Goal: Find contact information: Find contact information

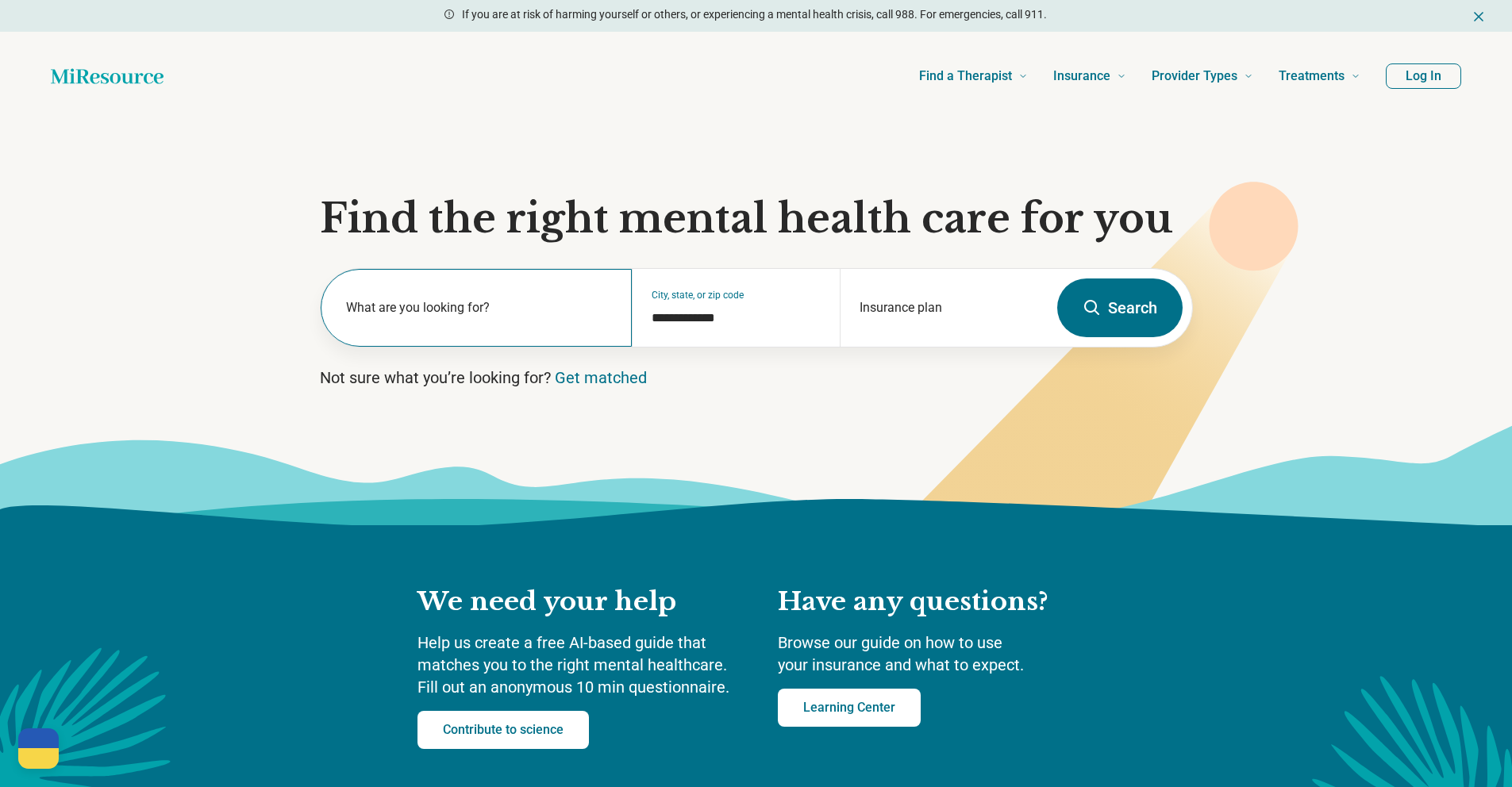
click at [517, 316] on label "What are you looking for?" at bounding box center [479, 308] width 267 height 19
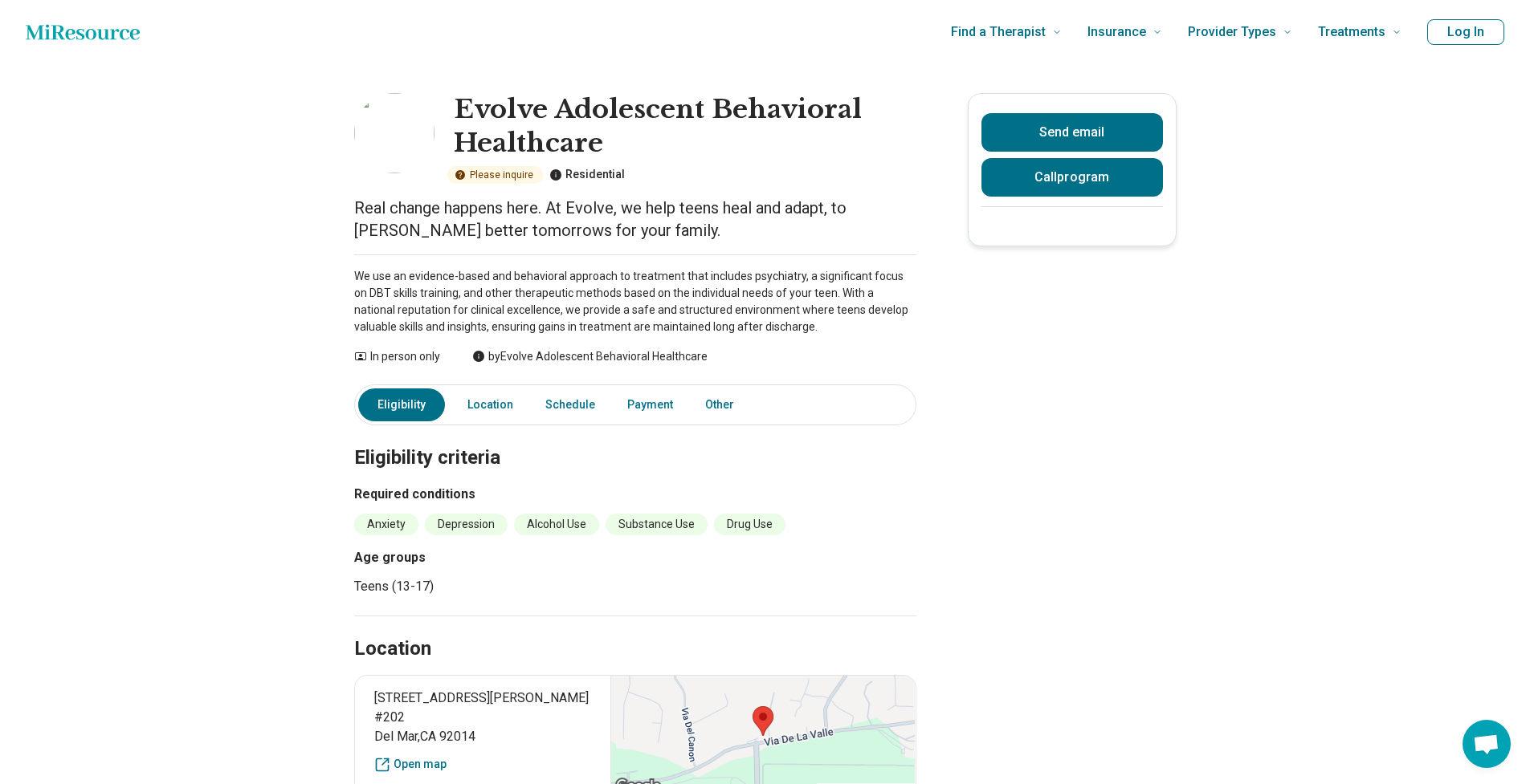
scroll to position [10, 0]
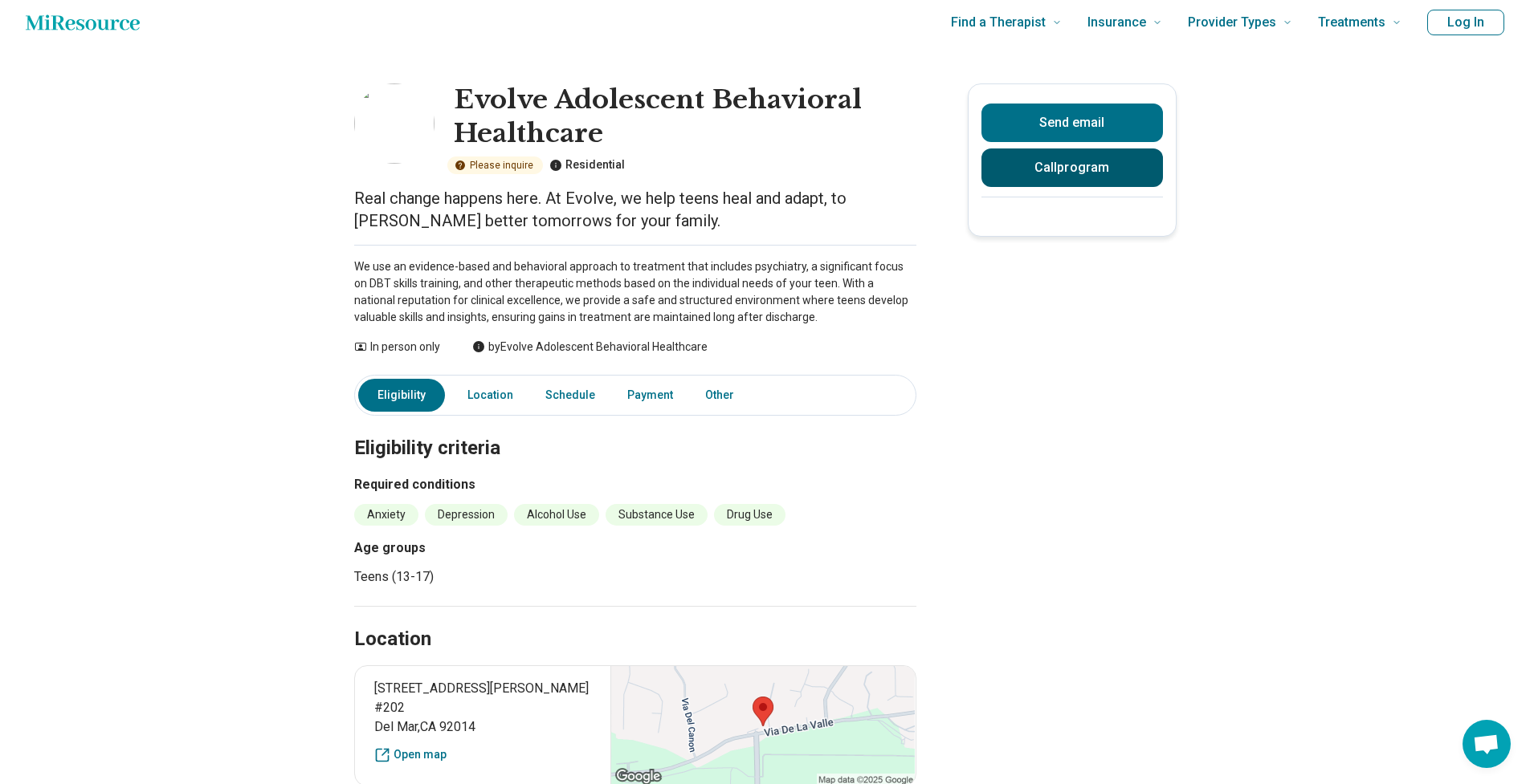
click at [1110, 170] on button "Call program" at bounding box center [1072, 168] width 181 height 39
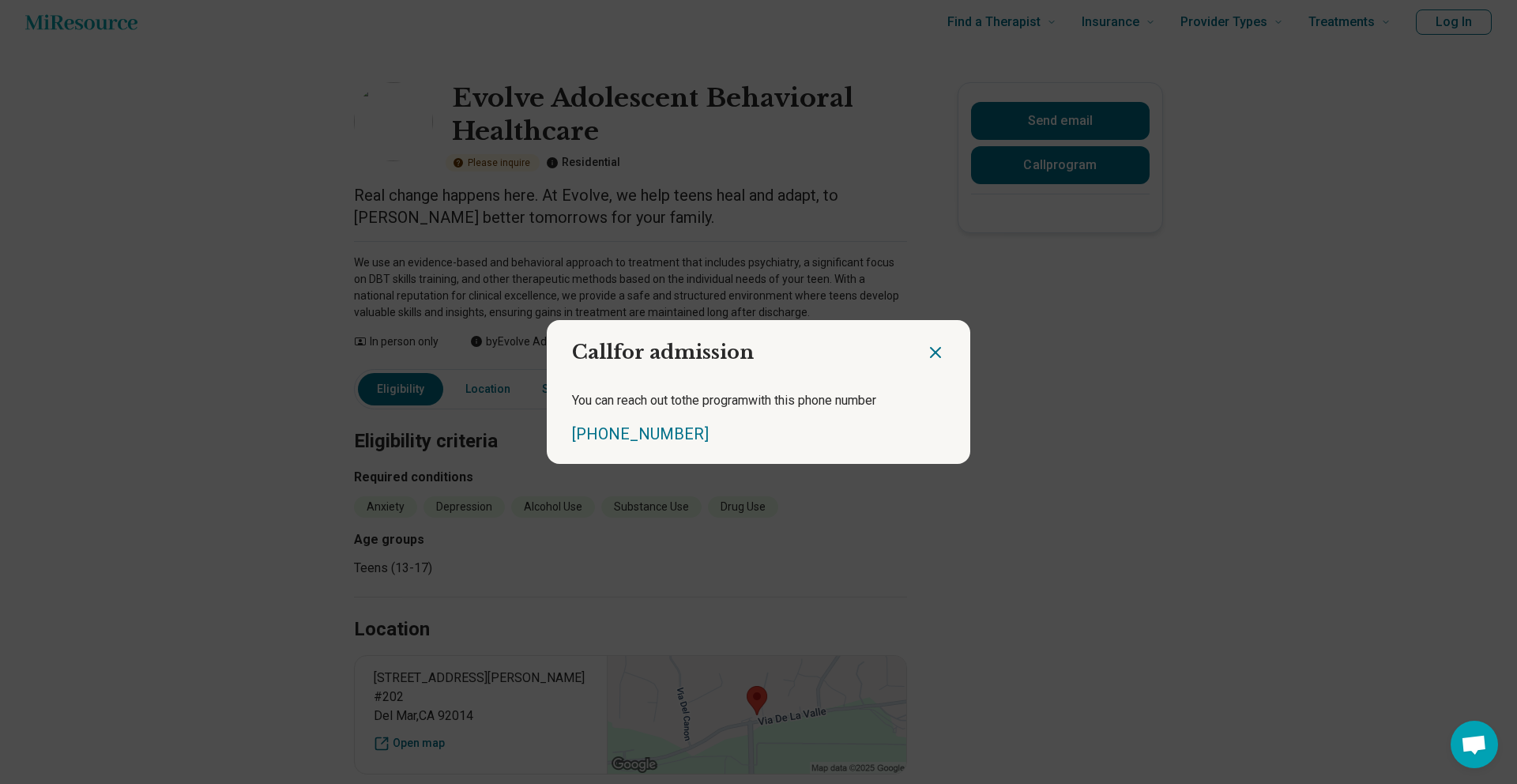
click at [935, 355] on icon "Close dialog" at bounding box center [935, 353] width 19 height 19
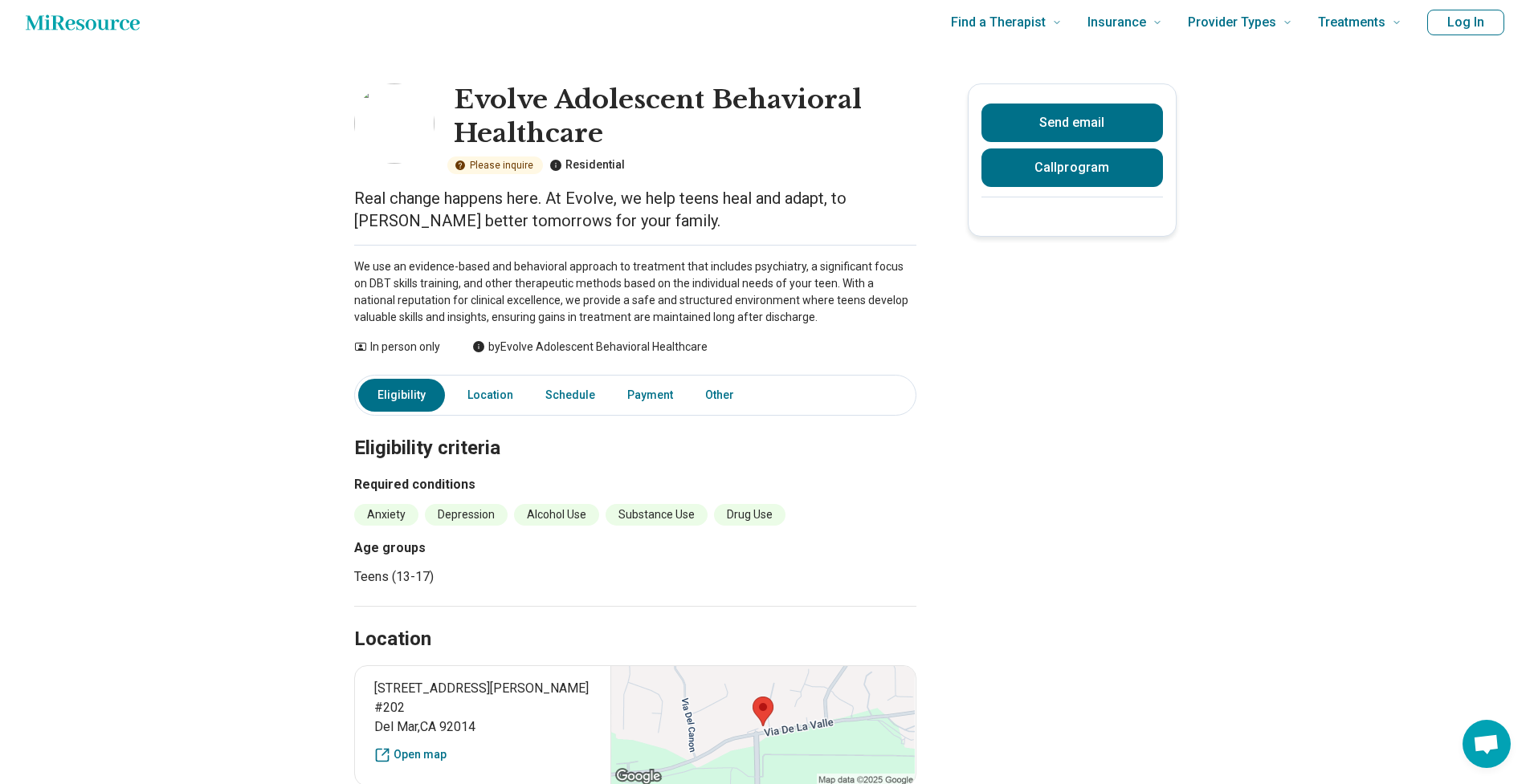
click at [381, 130] on img at bounding box center [394, 124] width 80 height 80
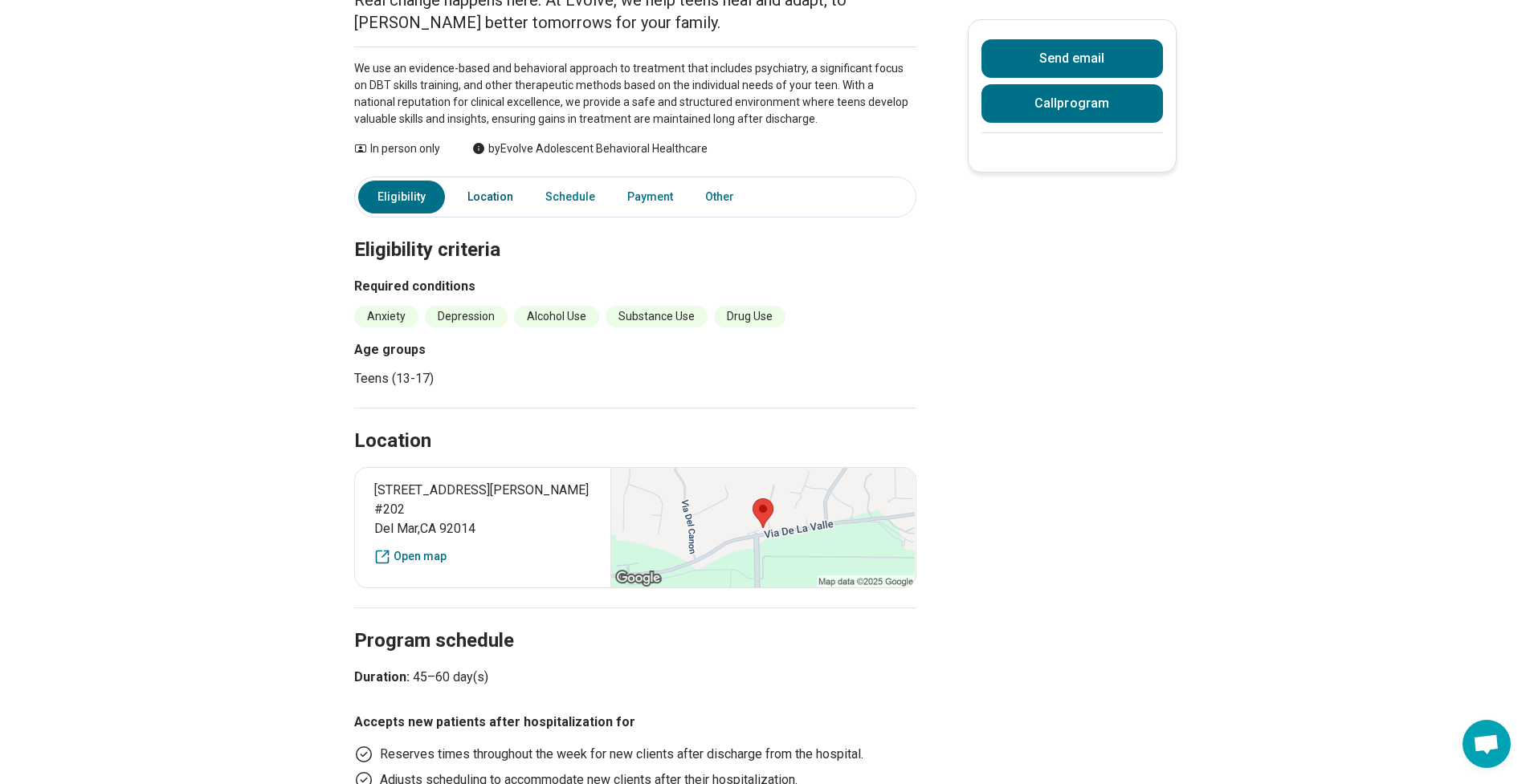
click at [481, 188] on link "Location" at bounding box center [490, 197] width 65 height 33
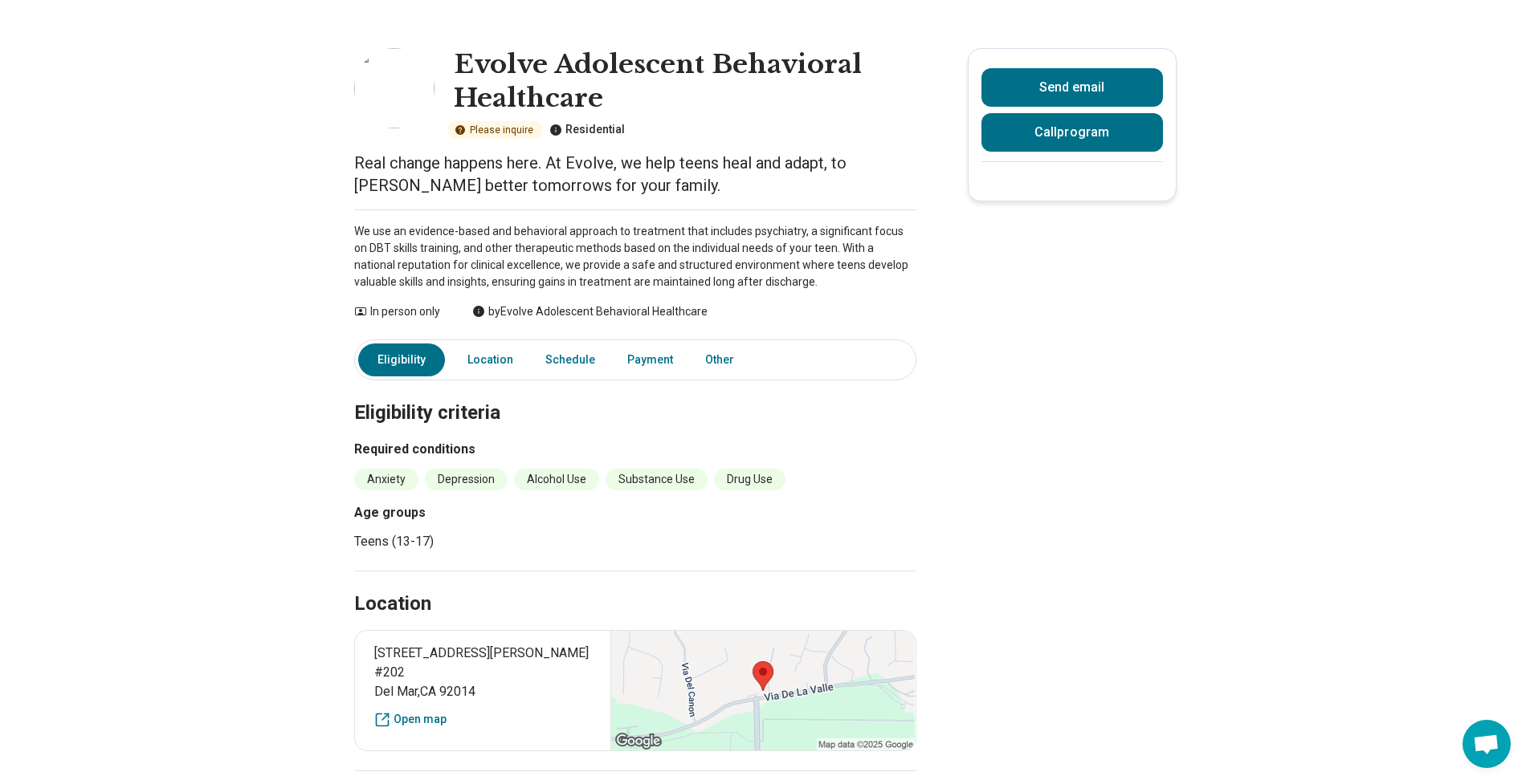
scroll to position [0, 0]
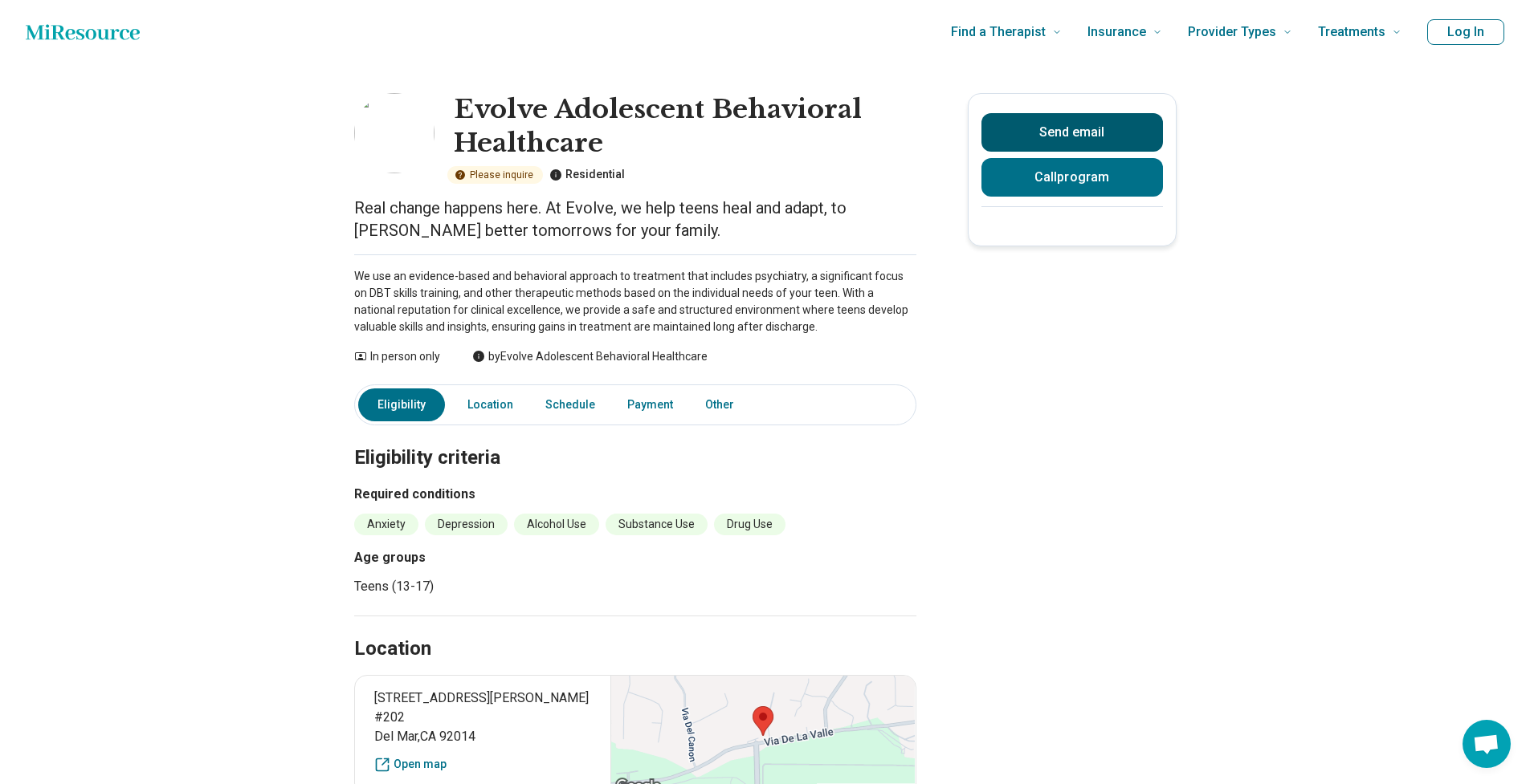
click at [1134, 118] on button "Send email" at bounding box center [1072, 132] width 181 height 39
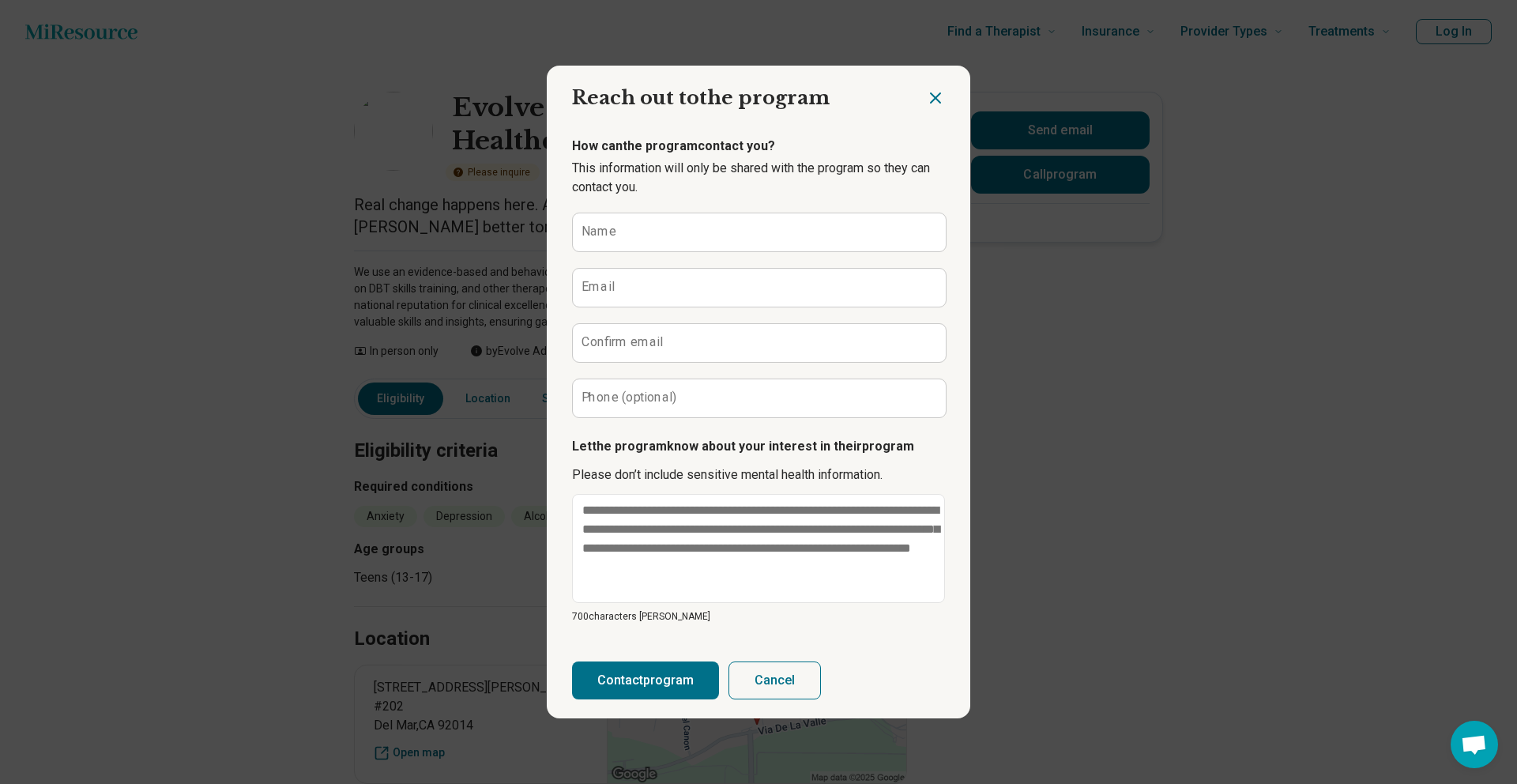
click at [931, 97] on icon "Close dialog" at bounding box center [935, 97] width 10 height 10
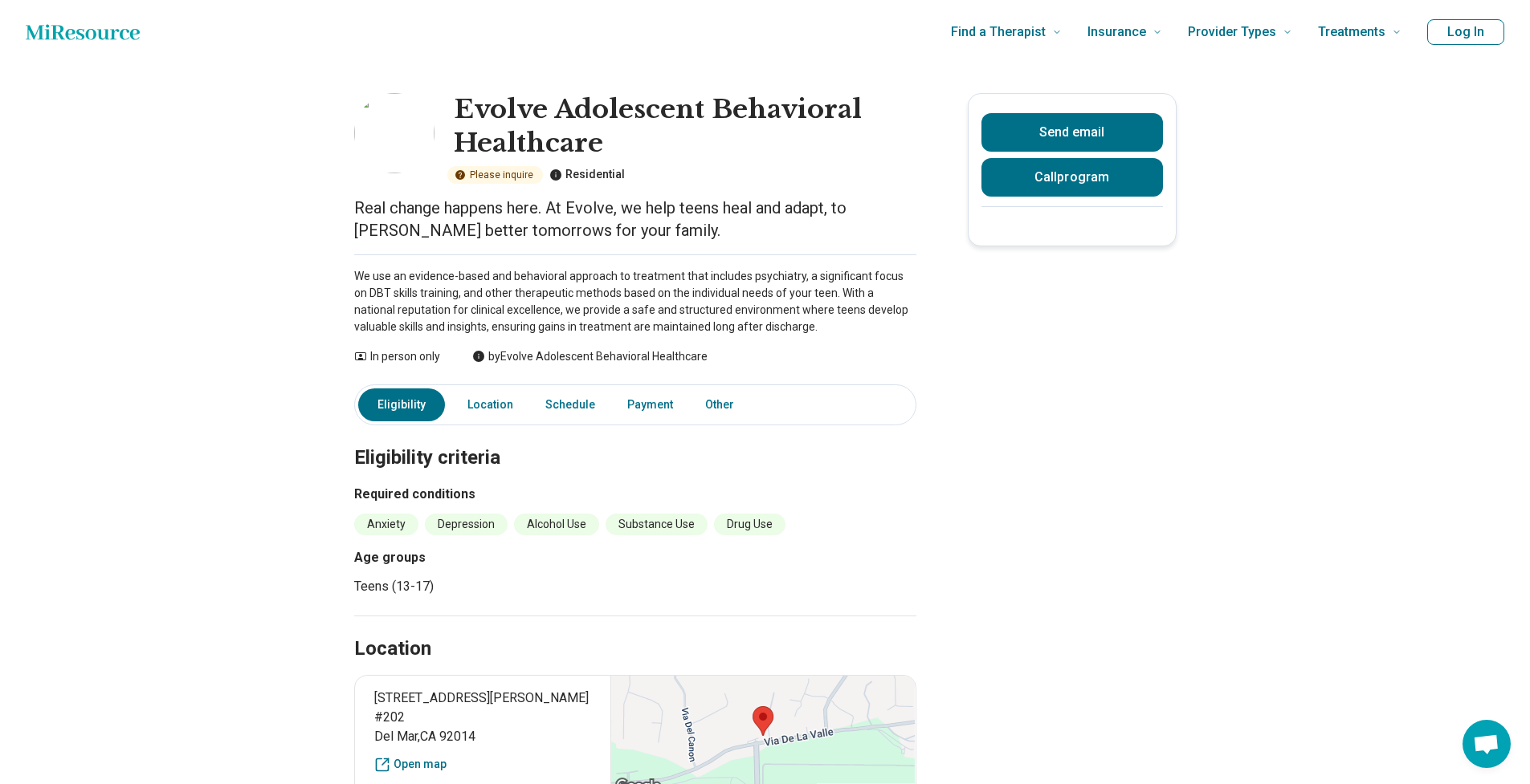
click at [1374, 554] on main "Evolve Adolescent Behavioral Healthcare Please inquire Residential Real change …" at bounding box center [765, 622] width 1530 height 1117
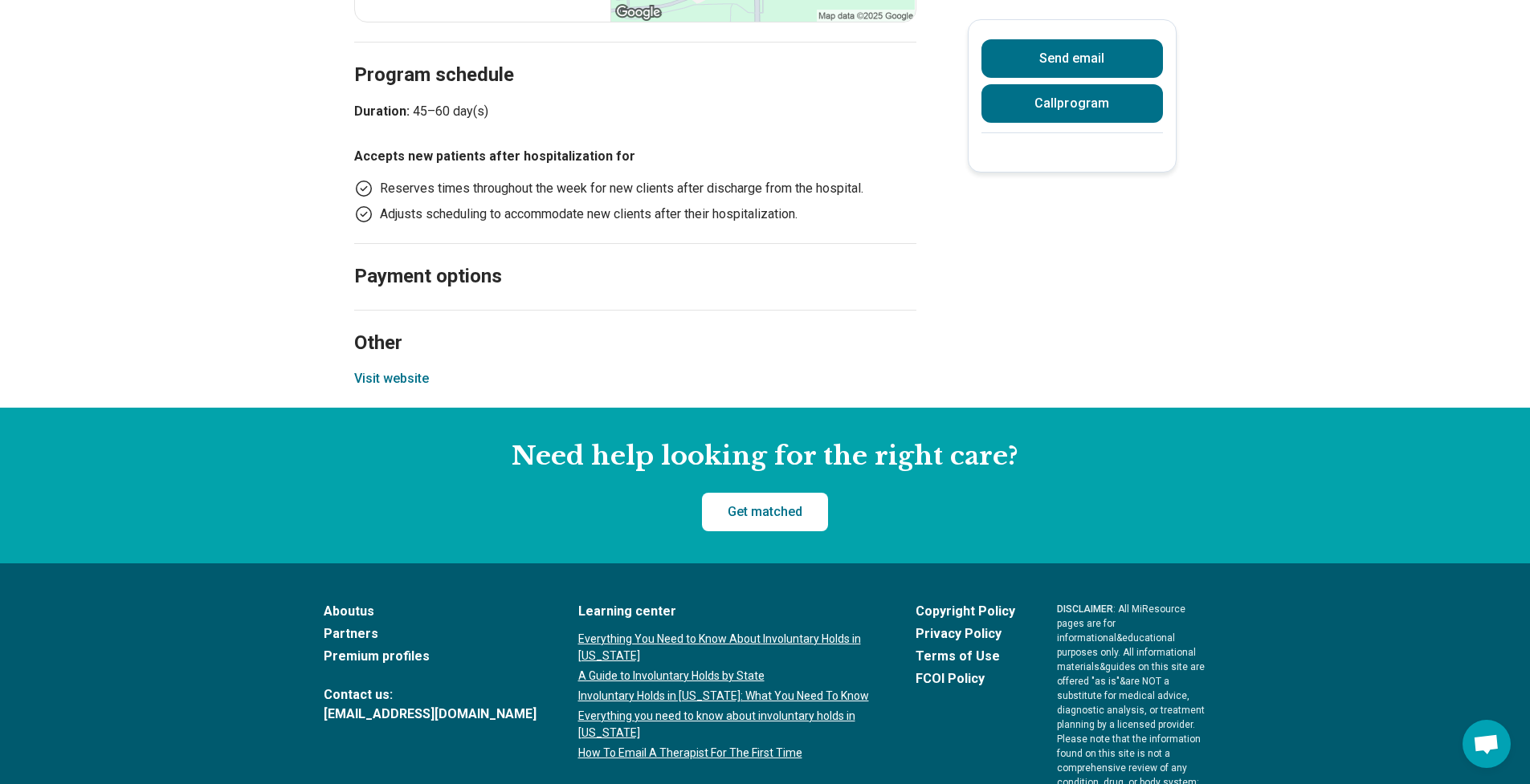
scroll to position [871, 0]
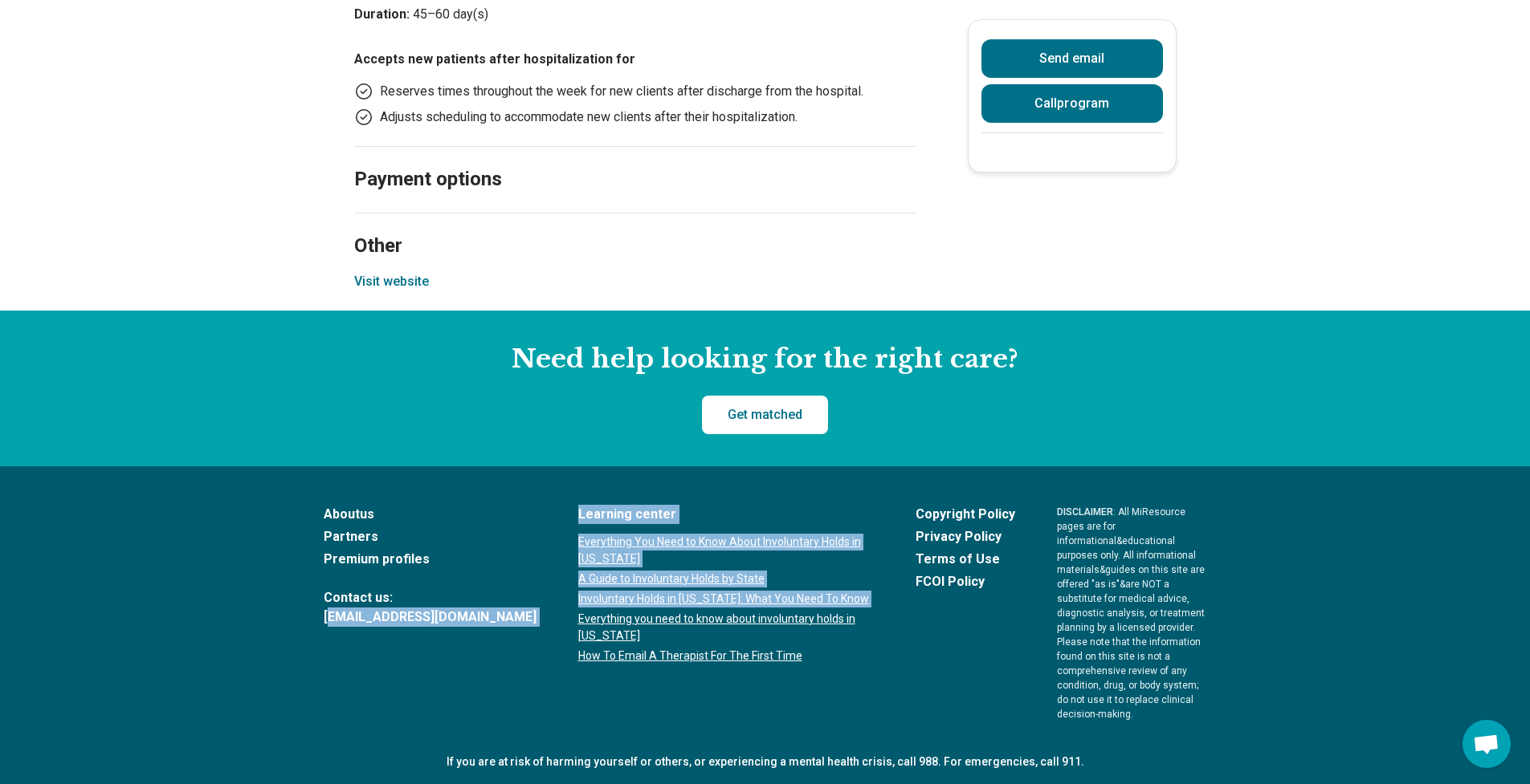
drag, startPoint x: 484, startPoint y: 618, endPoint x: 335, endPoint y: 619, distance: 149.0
click at [335, 619] on div "About us Partners Premium profiles Contact us: [EMAIL_ADDRESS][DOMAIN_NAME] Lea…" at bounding box center [765, 613] width 883 height 216
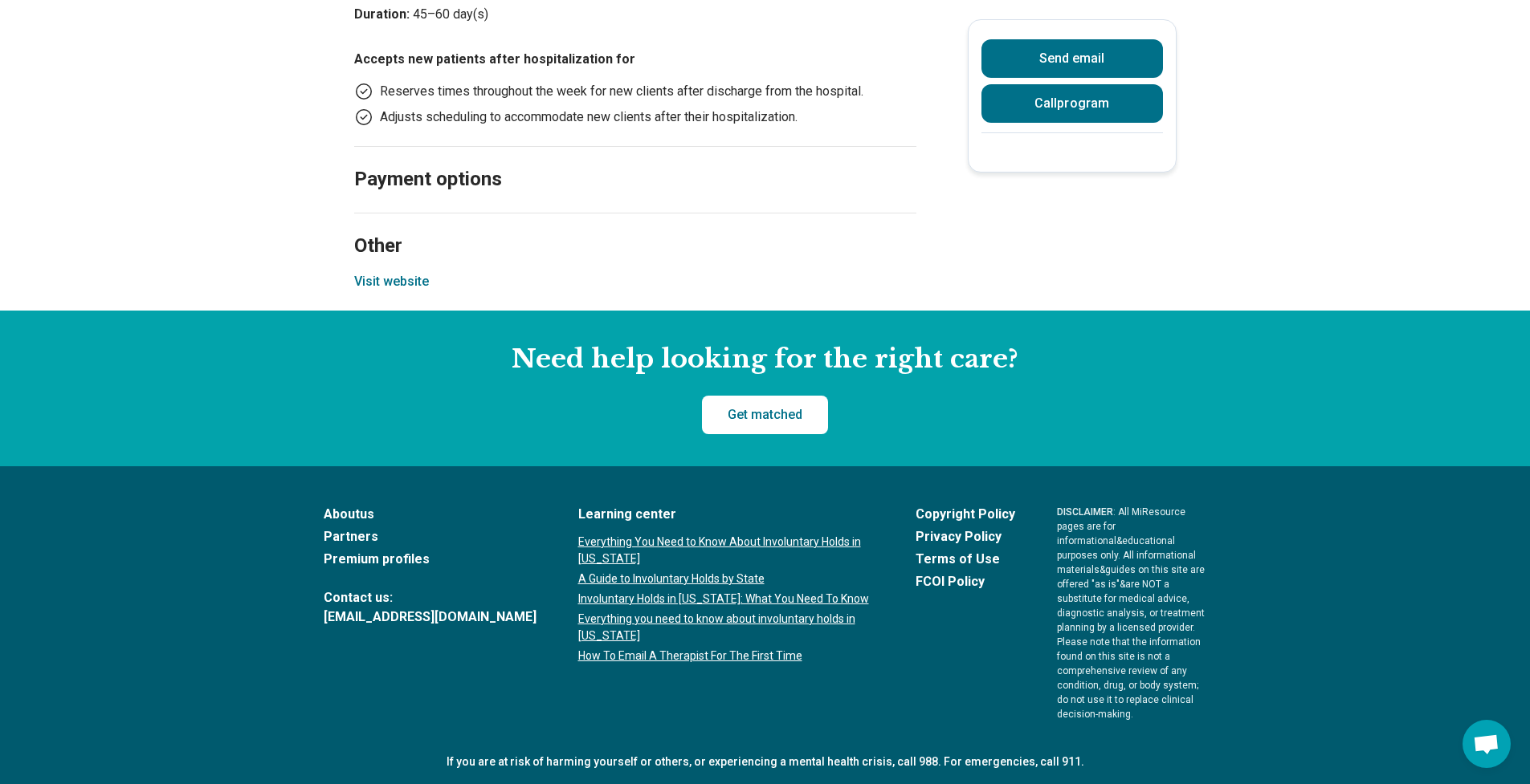
click at [314, 621] on footer "About us Partners Premium profiles Contact us: [EMAIL_ADDRESS][DOMAIN_NAME] Lea…" at bounding box center [765, 653] width 1530 height 375
drag, startPoint x: 484, startPoint y: 618, endPoint x: 330, endPoint y: 622, distance: 154.1
click at [330, 622] on div "About us Partners Premium profiles Contact us: [EMAIL_ADDRESS][DOMAIN_NAME] Lea…" at bounding box center [765, 613] width 883 height 216
copy link "[EMAIL_ADDRESS][DOMAIN_NAME]"
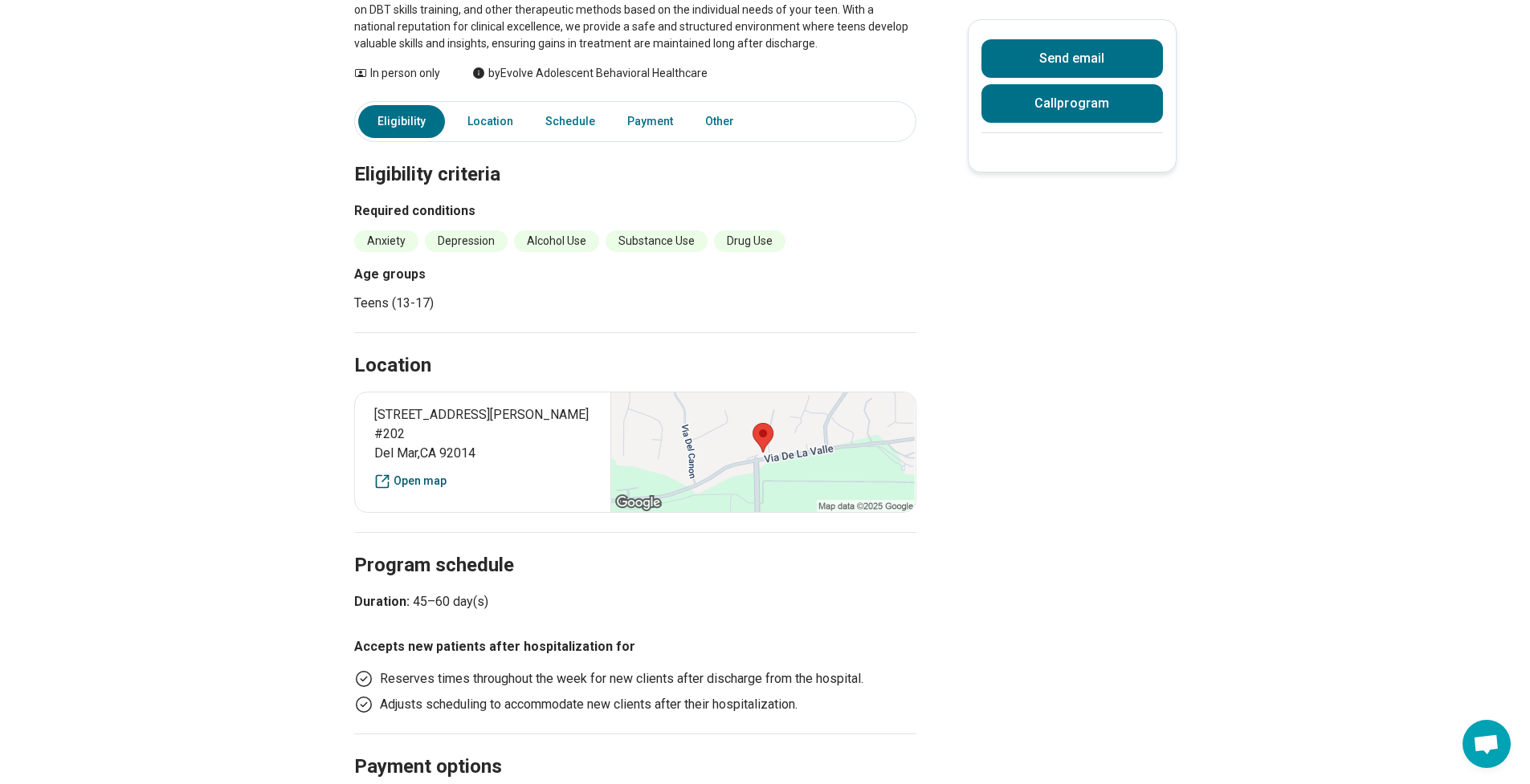
scroll to position [0, 0]
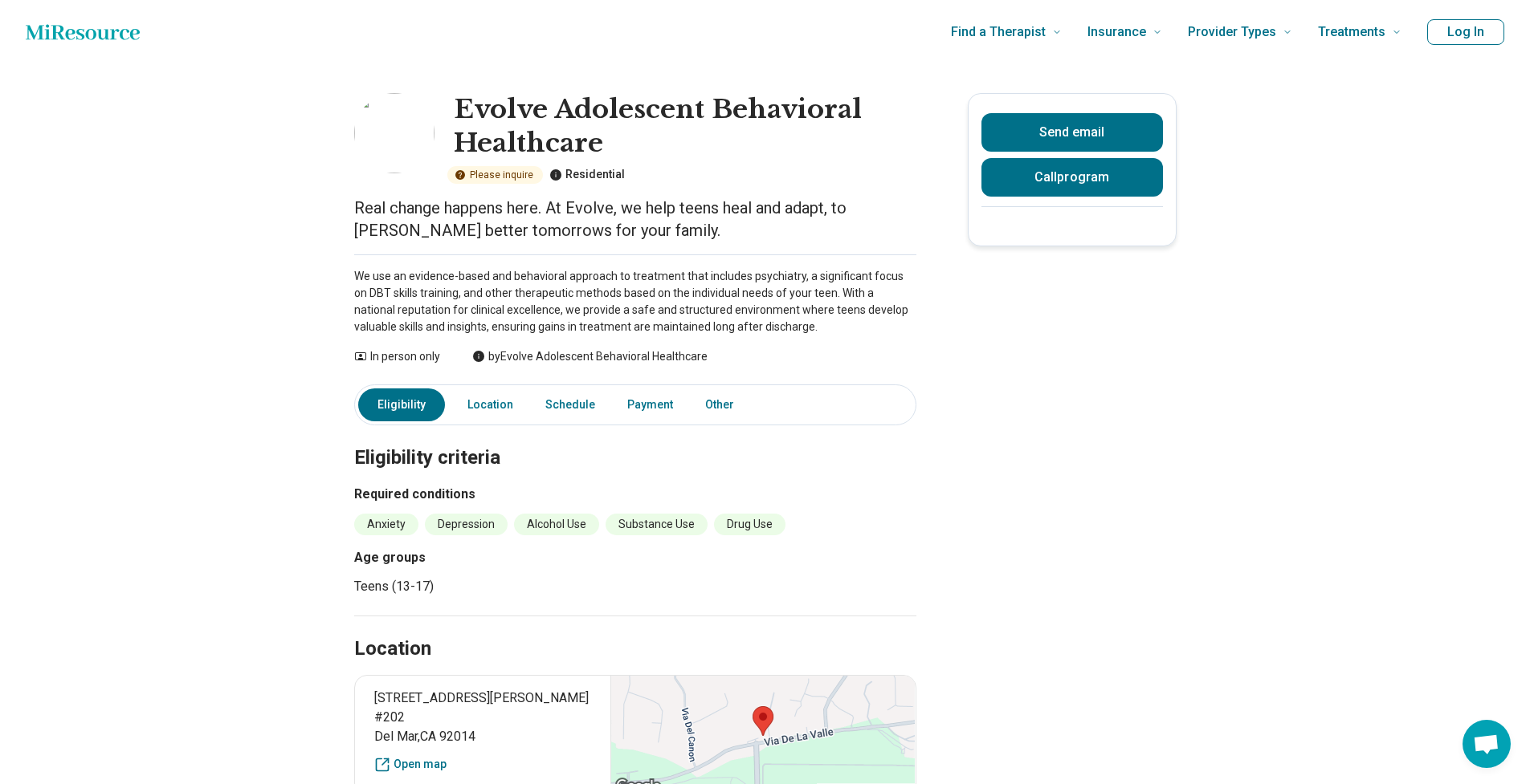
click at [466, 172] on icon at bounding box center [460, 175] width 13 height 13
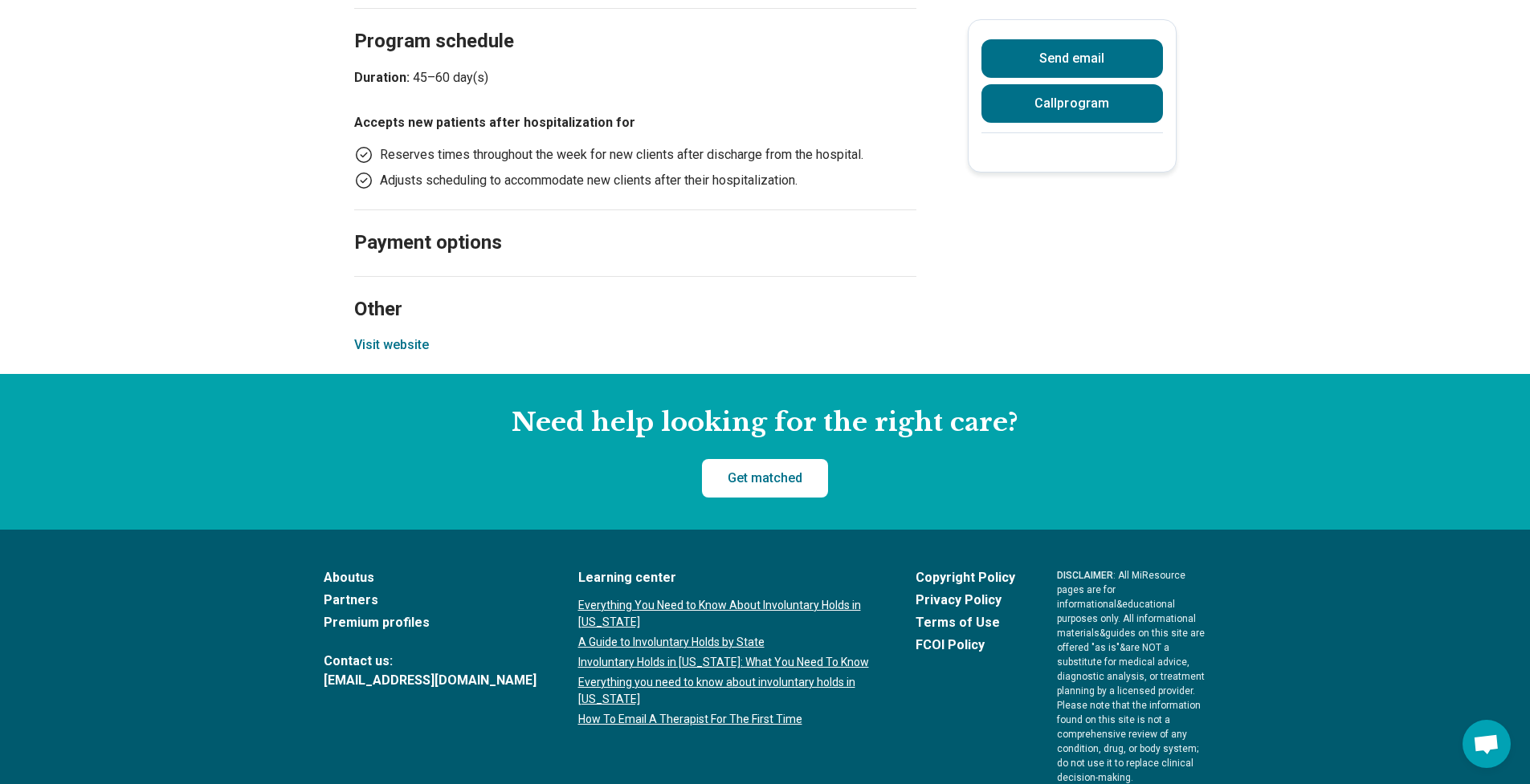
scroll to position [871, 0]
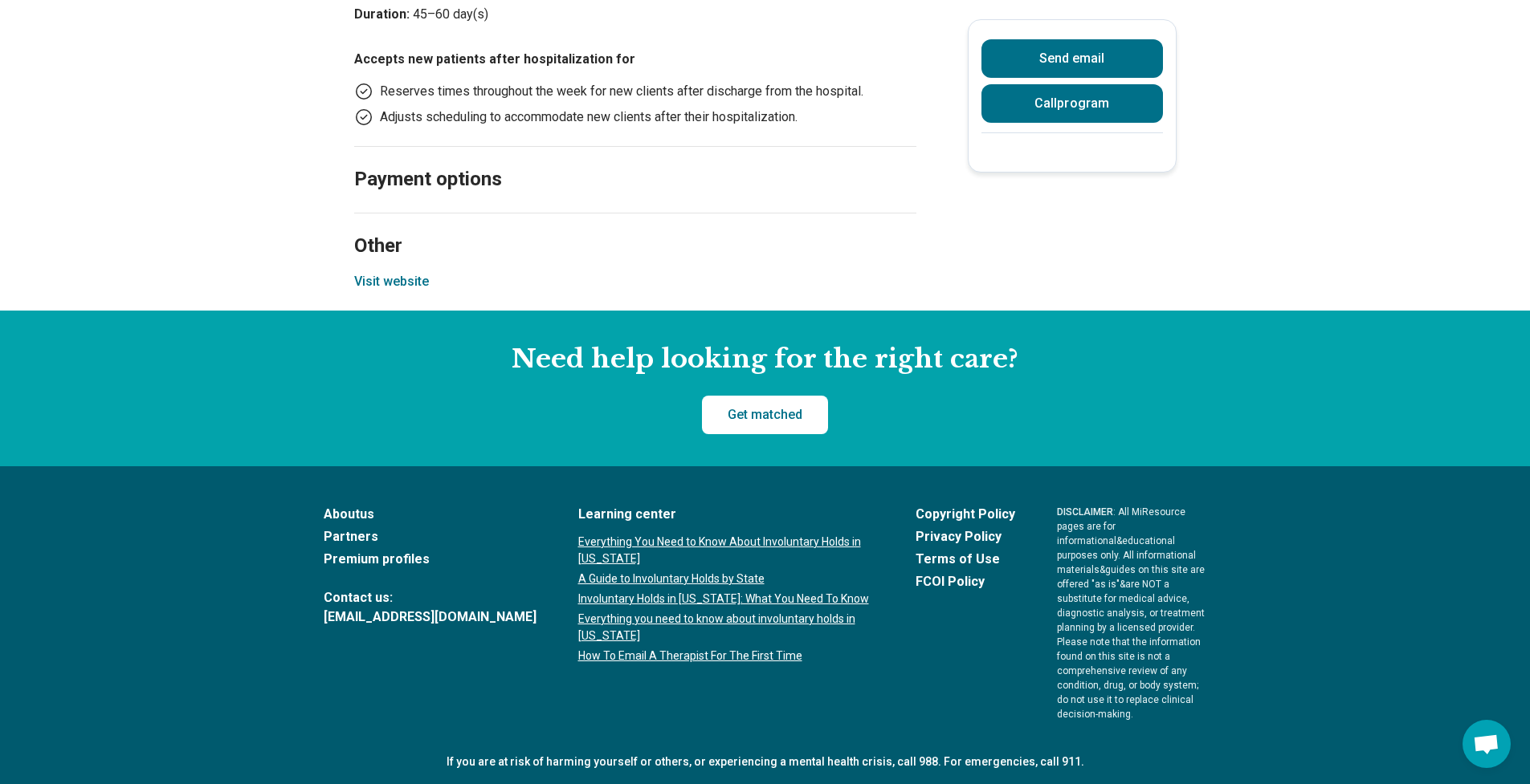
click at [375, 516] on link "About us" at bounding box center [429, 515] width 213 height 19
